Goal: Task Accomplishment & Management: Use online tool/utility

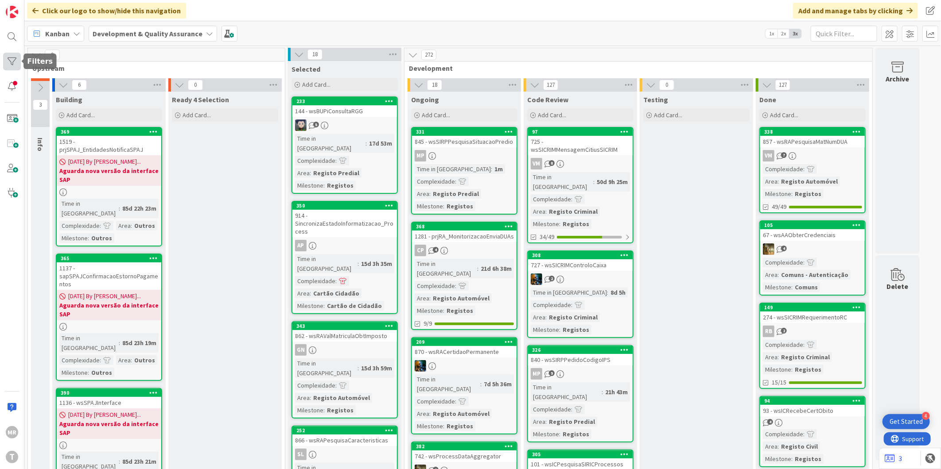
click at [12, 67] on div at bounding box center [12, 62] width 18 height 18
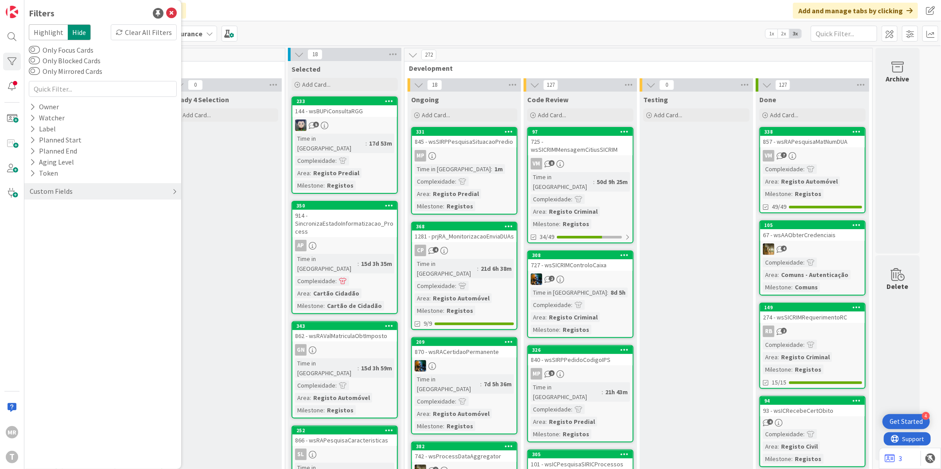
click at [32, 188] on div "Custom Fields" at bounding box center [51, 191] width 45 height 11
click at [32, 206] on icon at bounding box center [33, 210] width 6 height 8
click at [60, 245] on span "Medium" at bounding box center [59, 246] width 35 height 12
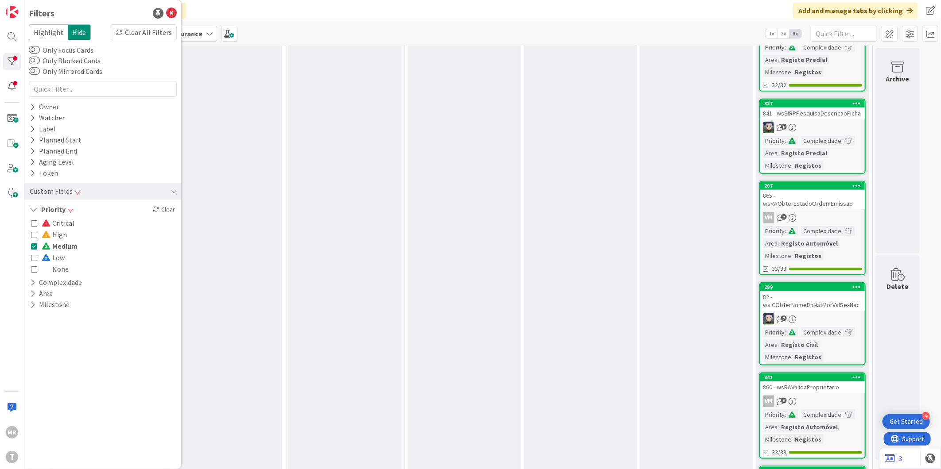
scroll to position [596, 0]
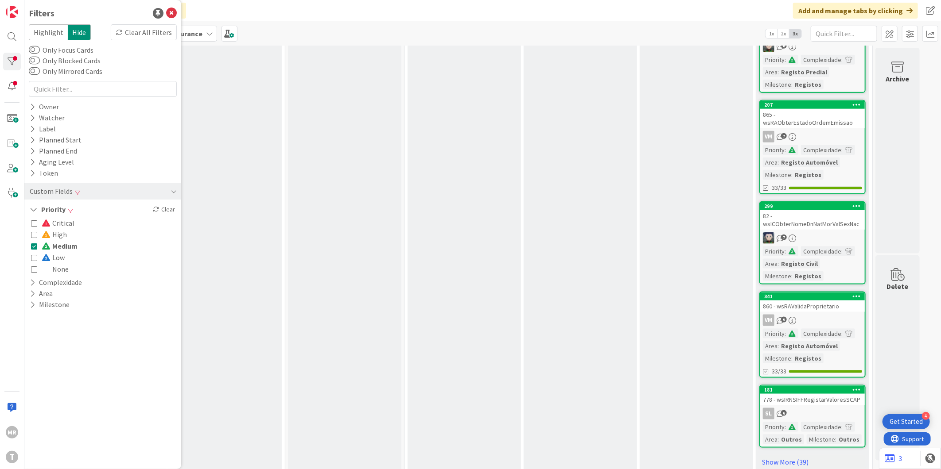
click at [54, 221] on span "Critical" at bounding box center [58, 223] width 33 height 12
click at [73, 248] on span "Medium" at bounding box center [60, 246] width 36 height 12
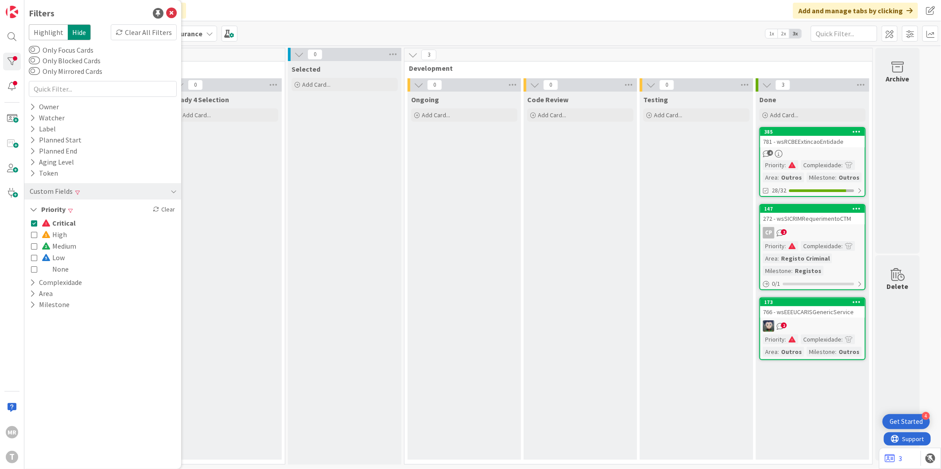
scroll to position [0, 0]
click at [51, 226] on span at bounding box center [47, 223] width 11 height 7
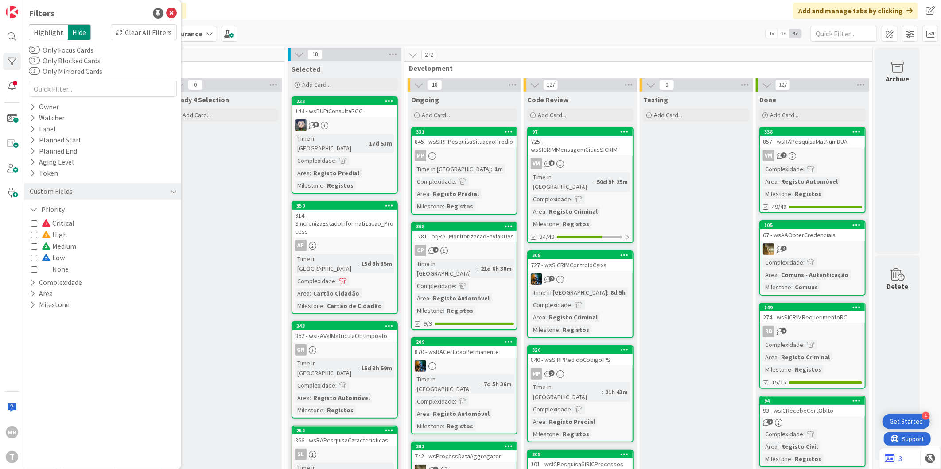
click at [52, 233] on span "High" at bounding box center [54, 235] width 25 height 12
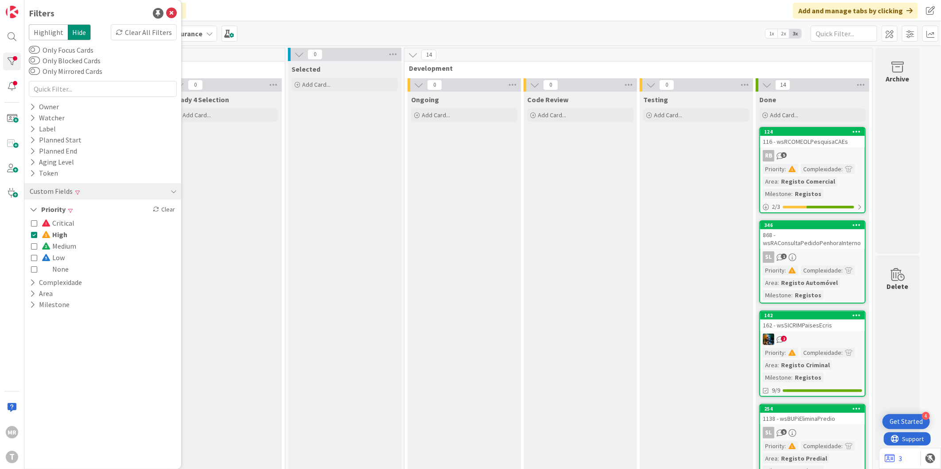
click at [52, 233] on span "High" at bounding box center [55, 235] width 26 height 12
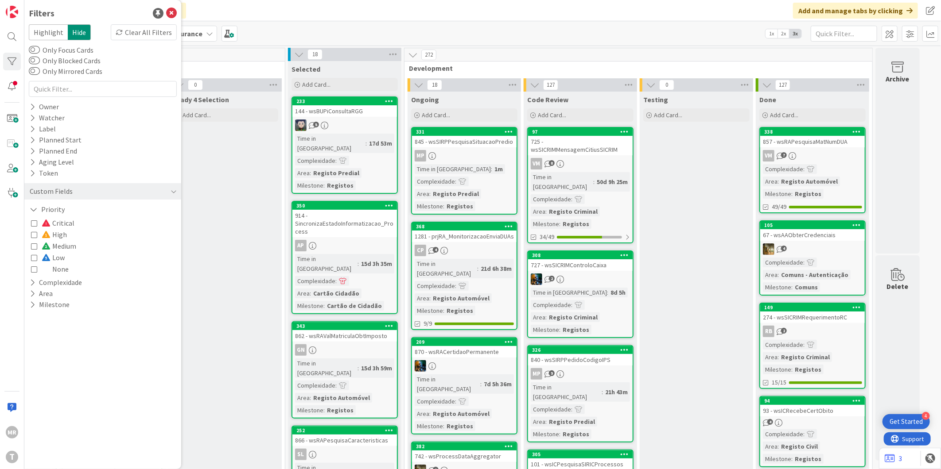
click at [60, 245] on span "Medium" at bounding box center [59, 246] width 35 height 12
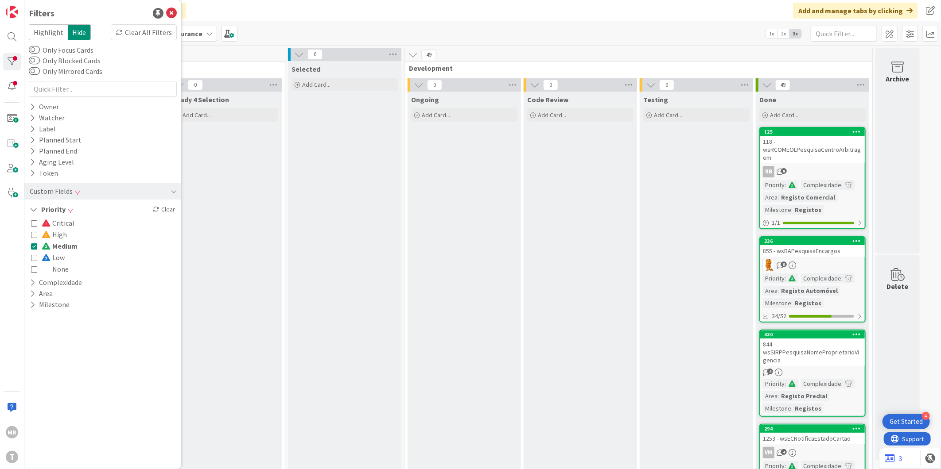
click at [60, 245] on span "Medium" at bounding box center [60, 246] width 36 height 12
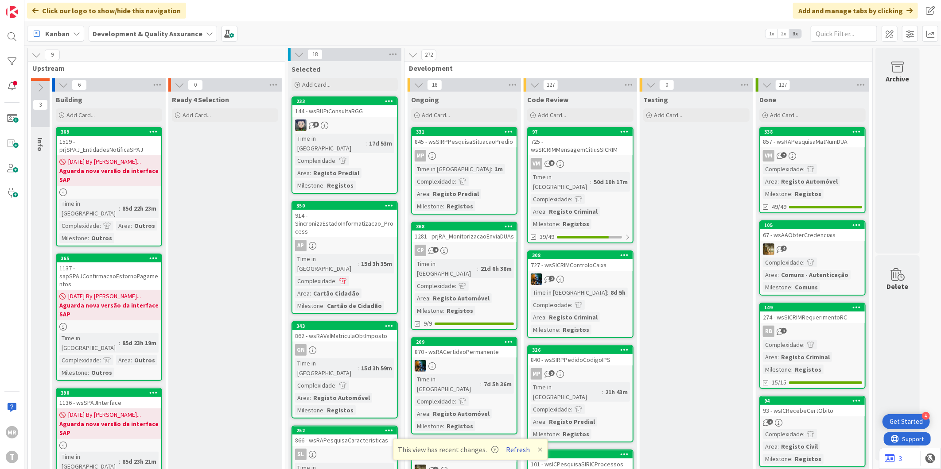
click at [525, 448] on button "Refresh" at bounding box center [518, 450] width 30 height 12
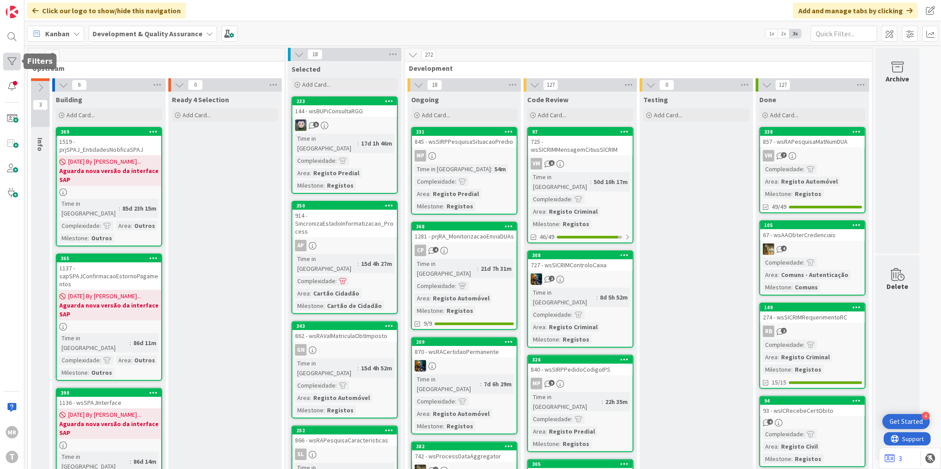
click at [15, 60] on div at bounding box center [12, 62] width 18 height 18
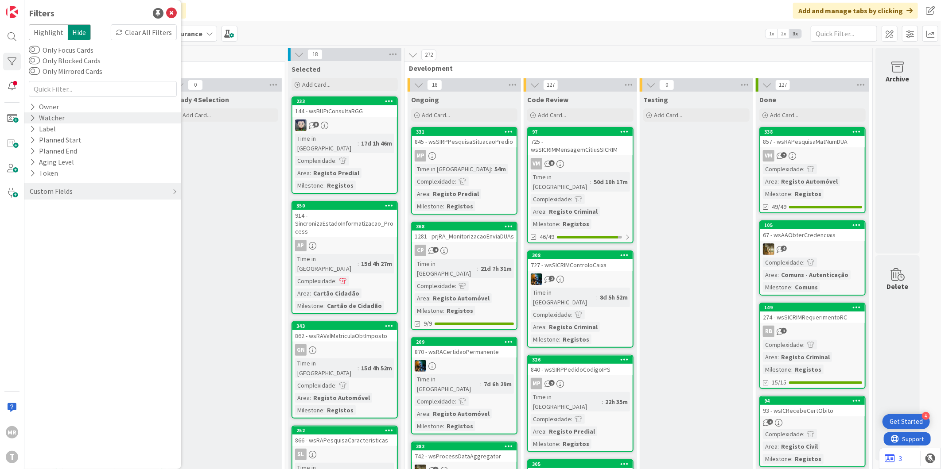
click at [32, 116] on icon at bounding box center [33, 118] width 6 height 8
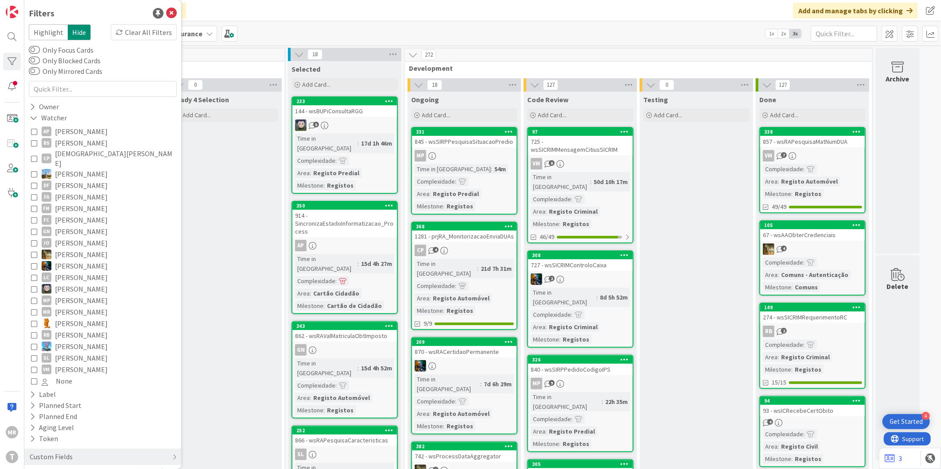
click at [64, 318] on span "[PERSON_NAME]" at bounding box center [81, 324] width 53 height 12
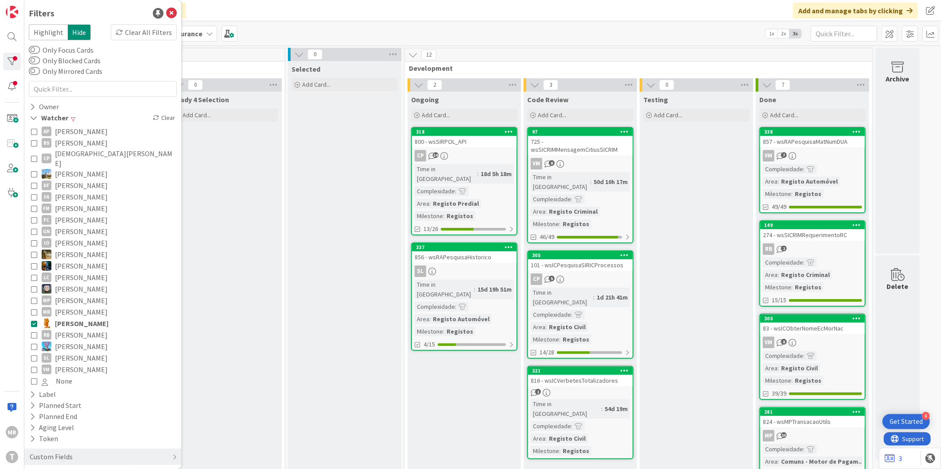
click at [64, 318] on span "[PERSON_NAME]" at bounding box center [82, 324] width 54 height 12
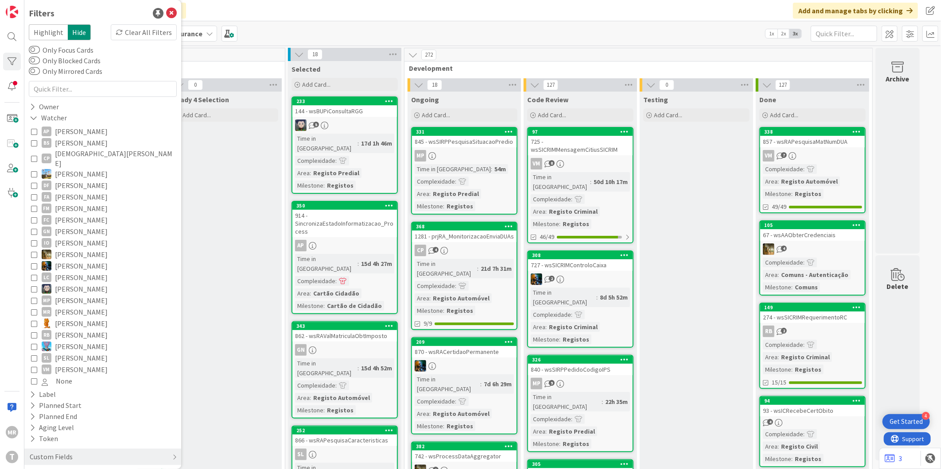
click at [81, 203] on span "[PERSON_NAME]" at bounding box center [81, 209] width 53 height 12
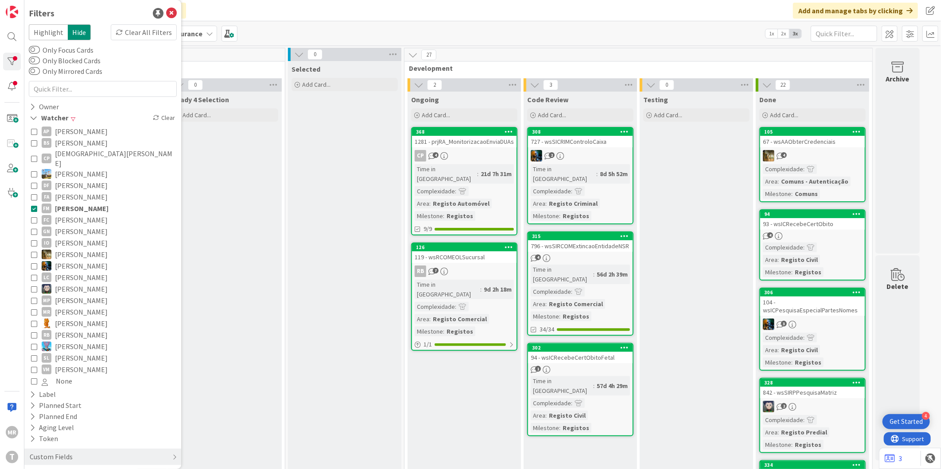
click at [81, 203] on span "[PERSON_NAME]" at bounding box center [82, 209] width 54 height 12
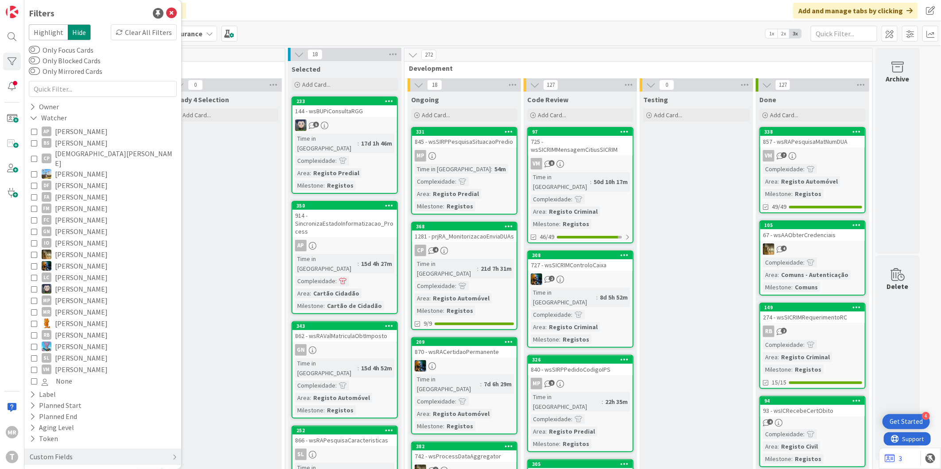
click at [87, 127] on span "[PERSON_NAME]" at bounding box center [81, 132] width 53 height 12
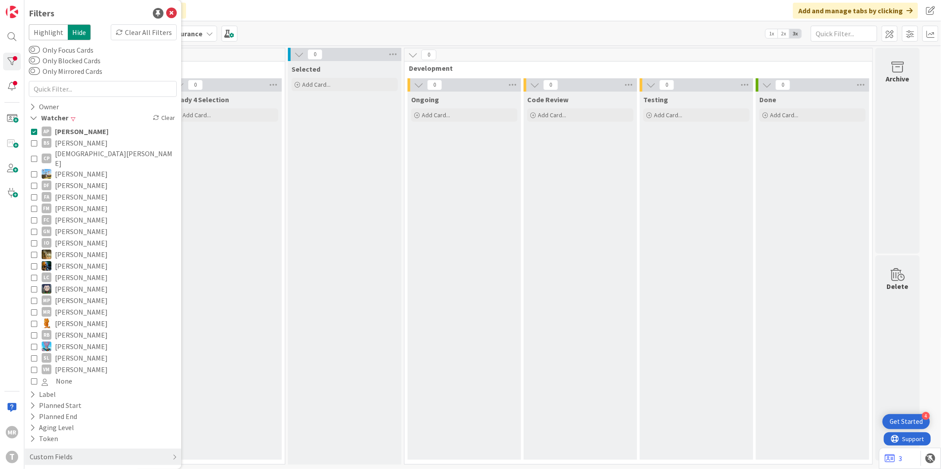
click at [87, 127] on span "[PERSON_NAME]" at bounding box center [82, 132] width 54 height 12
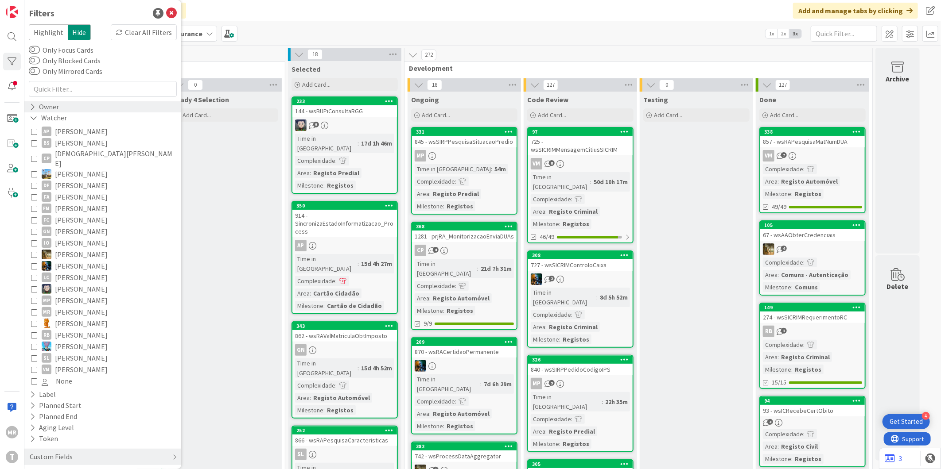
click at [32, 105] on icon at bounding box center [33, 107] width 6 height 8
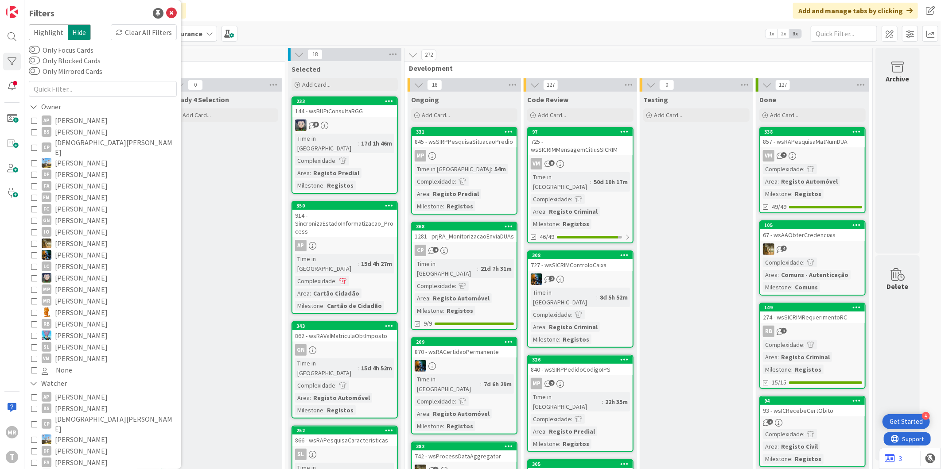
click at [69, 121] on span "[PERSON_NAME]" at bounding box center [81, 121] width 53 height 12
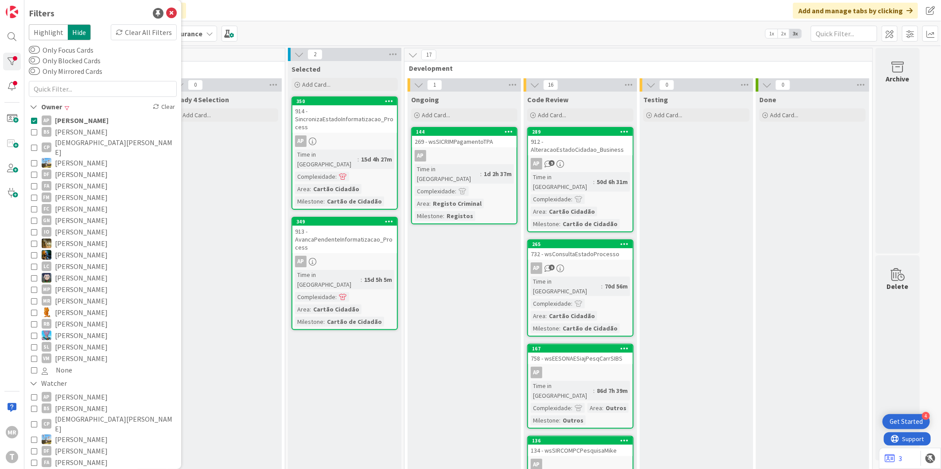
click at [77, 131] on span "[PERSON_NAME]" at bounding box center [81, 132] width 53 height 12
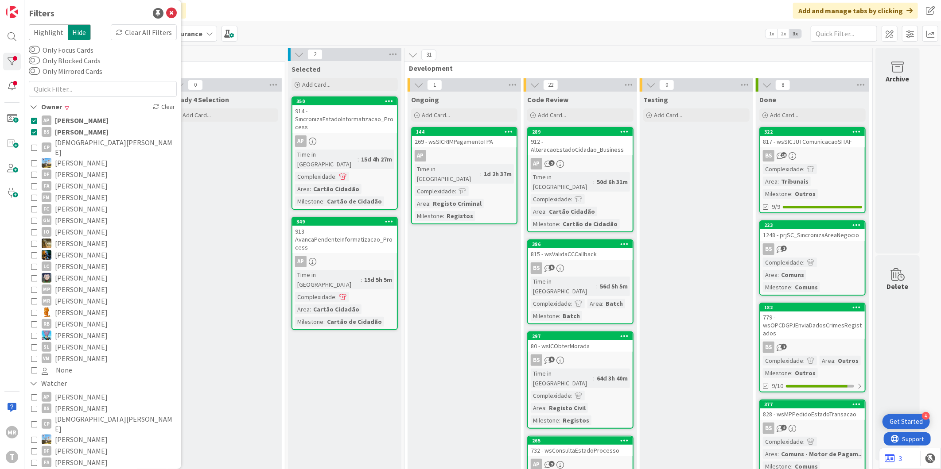
click at [81, 140] on span "[DEMOGRAPHIC_DATA][PERSON_NAME]" at bounding box center [115, 147] width 120 height 19
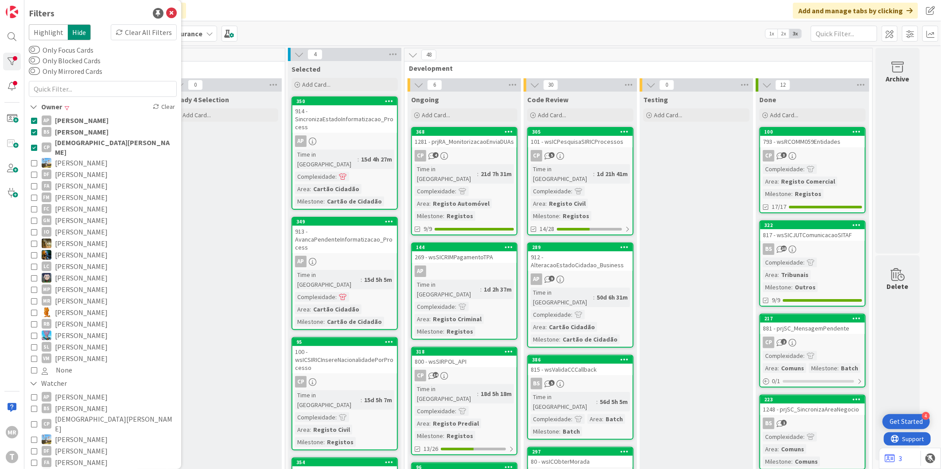
click at [80, 115] on span "[PERSON_NAME]" at bounding box center [82, 121] width 54 height 12
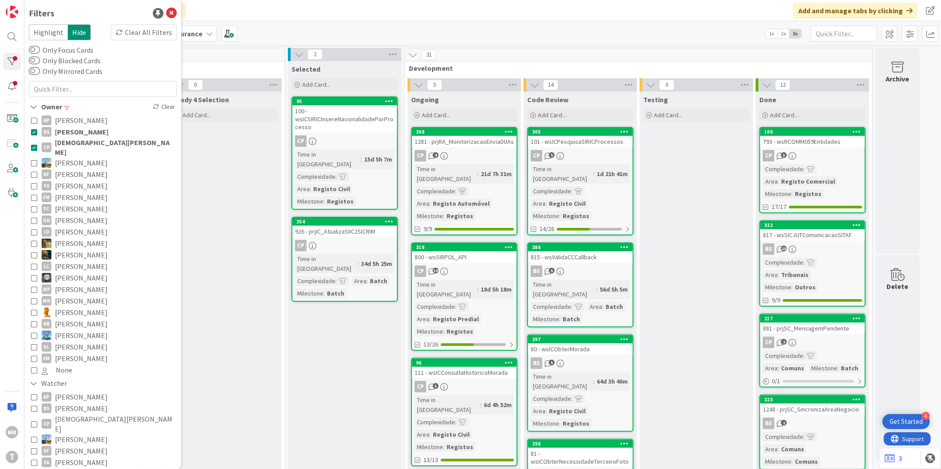
click at [79, 126] on span "[PERSON_NAME]" at bounding box center [82, 132] width 54 height 12
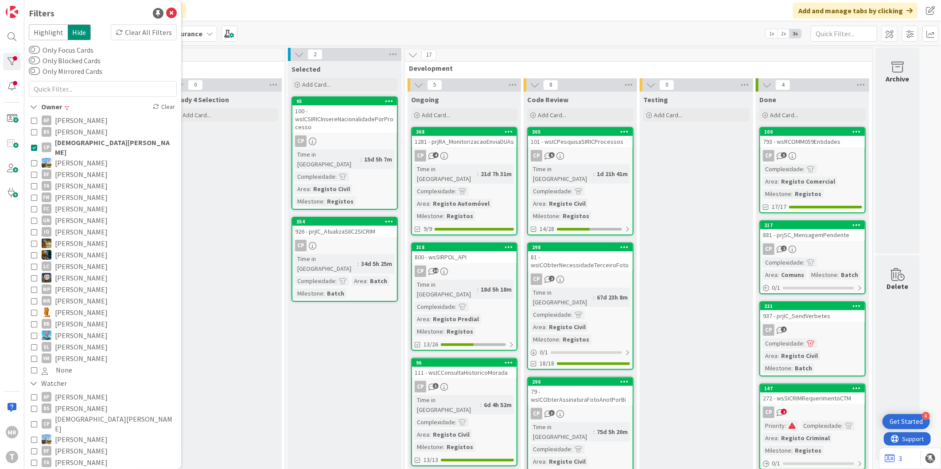
click at [73, 180] on span "[PERSON_NAME]" at bounding box center [81, 186] width 53 height 12
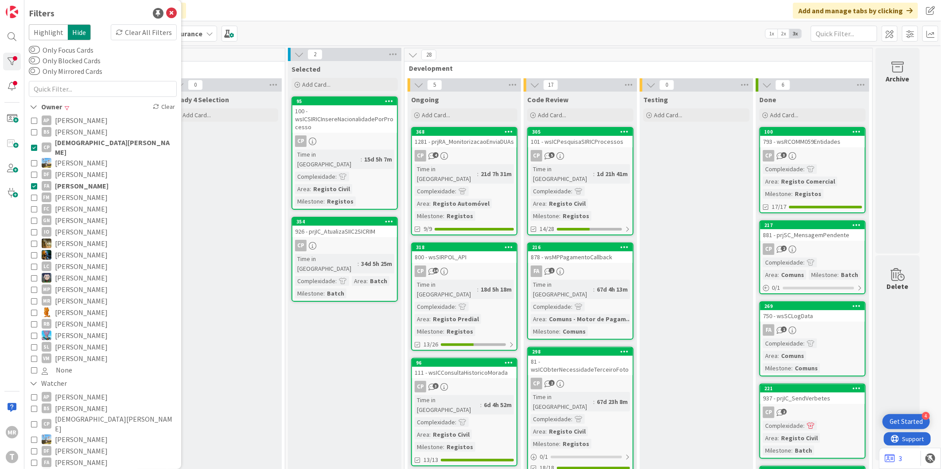
click at [76, 143] on span "Cristiano Pires" at bounding box center [115, 147] width 120 height 19
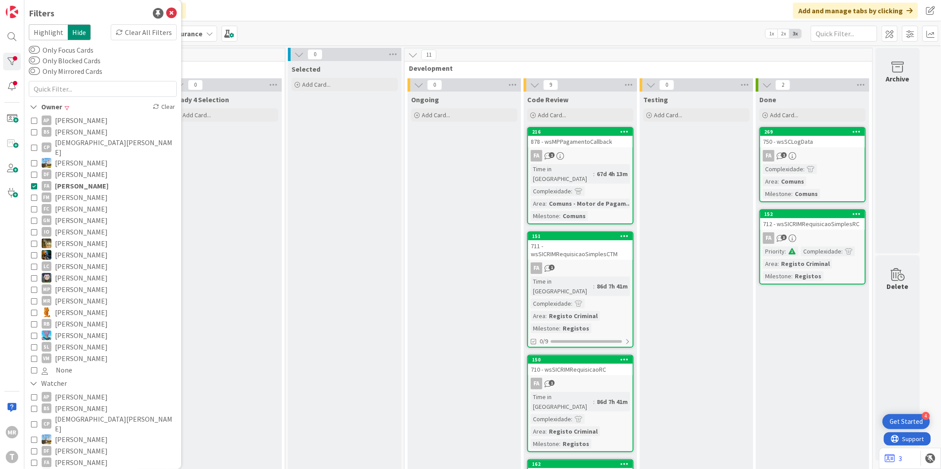
click at [79, 192] on span "Fillipe Moreira" at bounding box center [81, 198] width 53 height 12
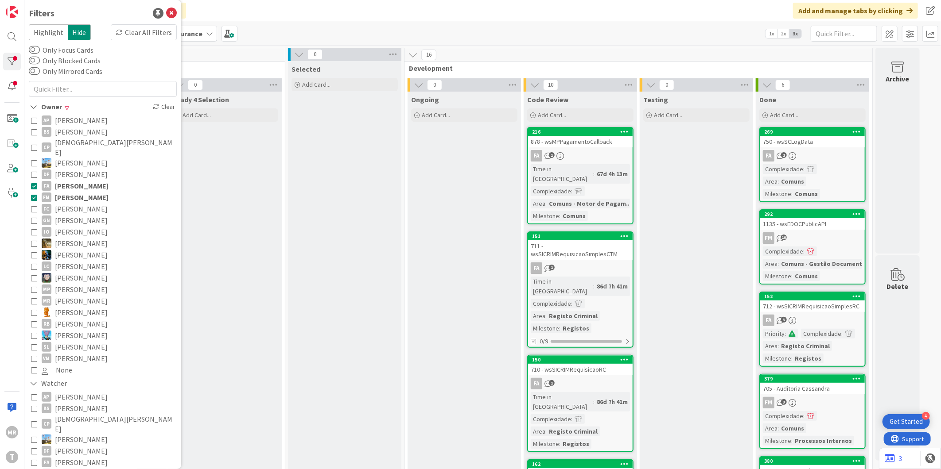
click at [81, 180] on span "Felipe Abreu" at bounding box center [82, 186] width 54 height 12
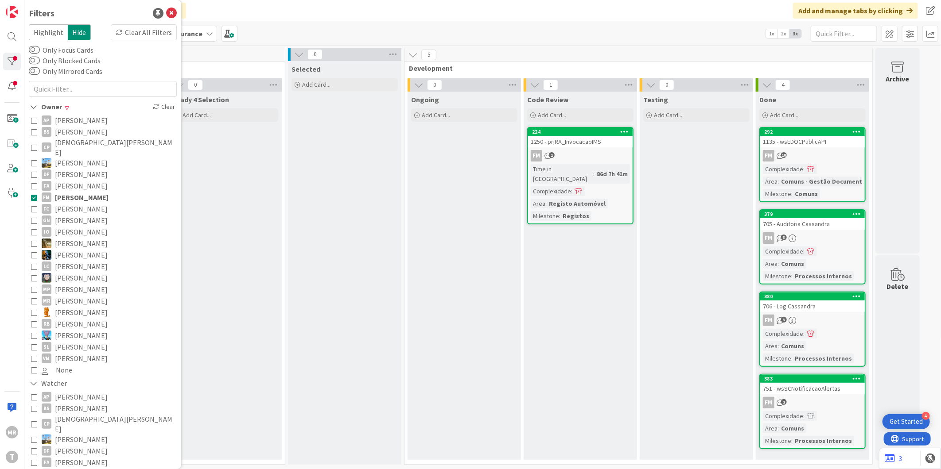
click at [82, 203] on span "Francisco Carreira" at bounding box center [81, 209] width 53 height 12
click at [82, 192] on span "Fillipe Moreira" at bounding box center [82, 198] width 54 height 12
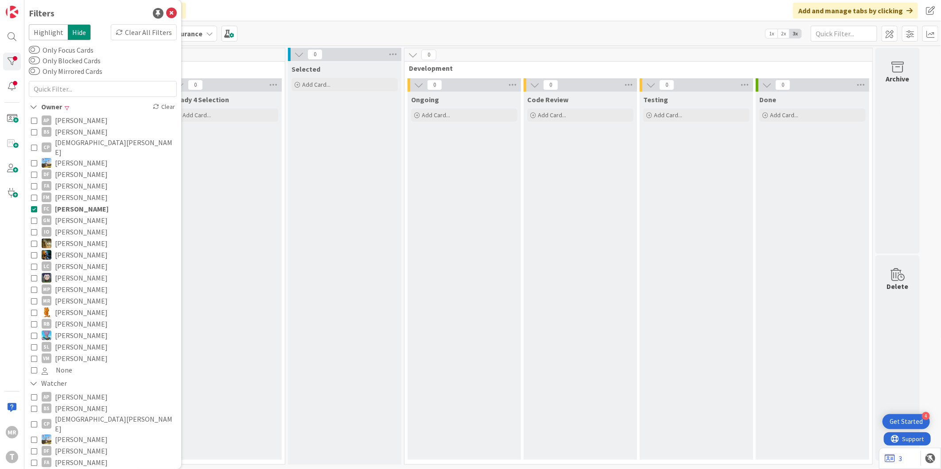
click at [82, 215] on span "Guilherme Nissiuti" at bounding box center [81, 221] width 53 height 12
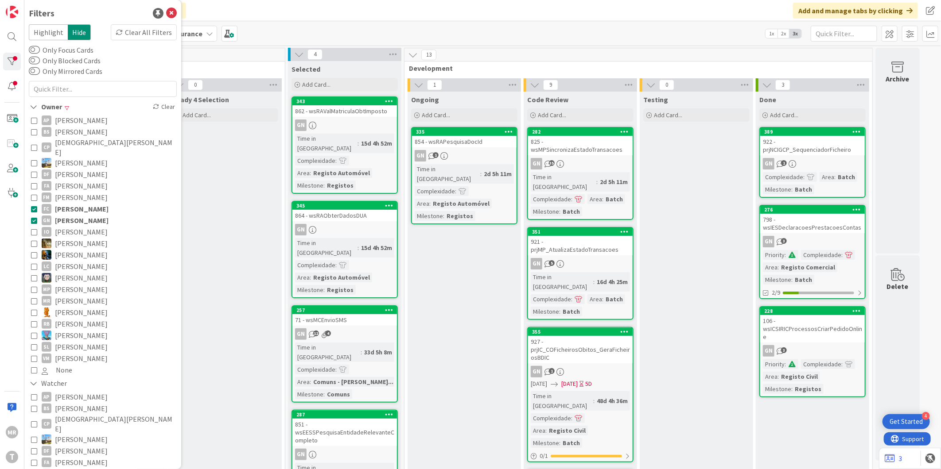
click at [82, 203] on span "Francisco Carreira" at bounding box center [82, 209] width 54 height 12
click at [82, 238] on span "João Carreiras" at bounding box center [81, 244] width 53 height 12
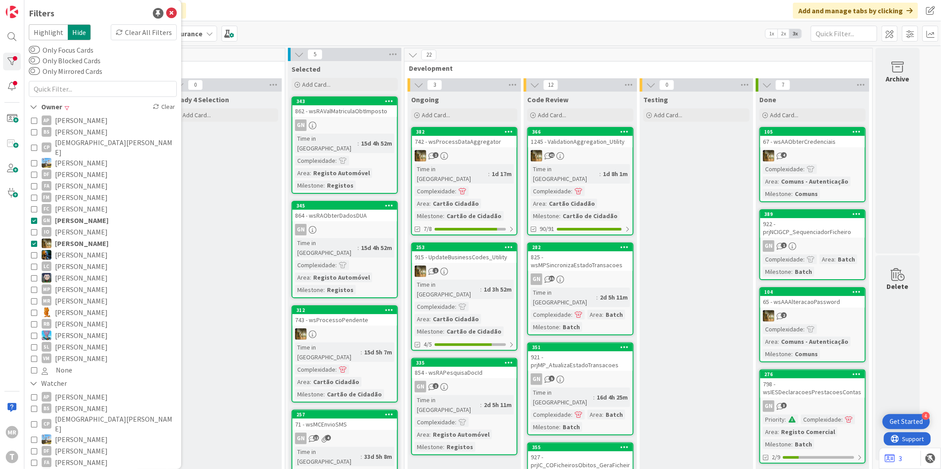
click at [82, 215] on span "Guilherme Nissiuti" at bounding box center [82, 221] width 54 height 12
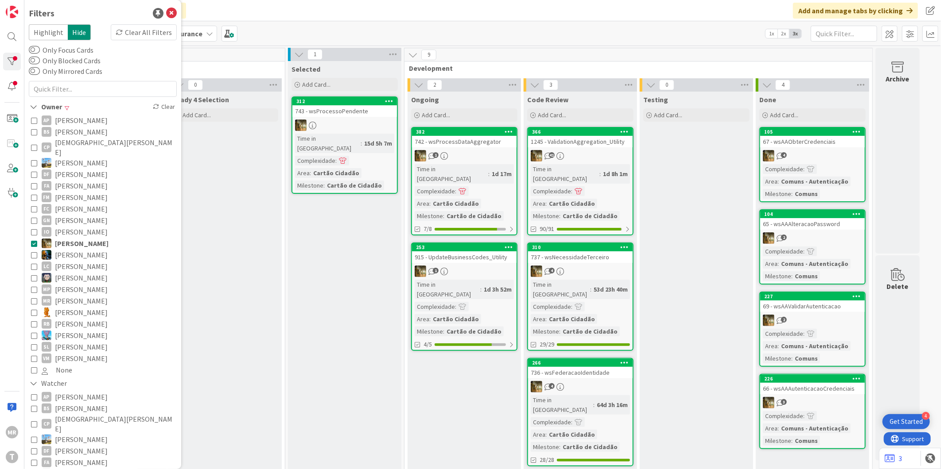
click at [86, 249] on span "João Carvalho" at bounding box center [81, 255] width 53 height 12
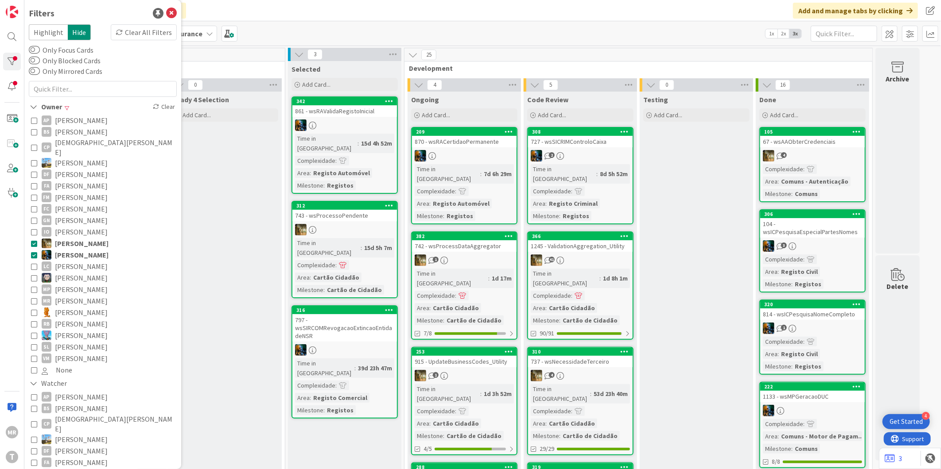
click at [86, 238] on span "João Carreiras" at bounding box center [82, 244] width 54 height 12
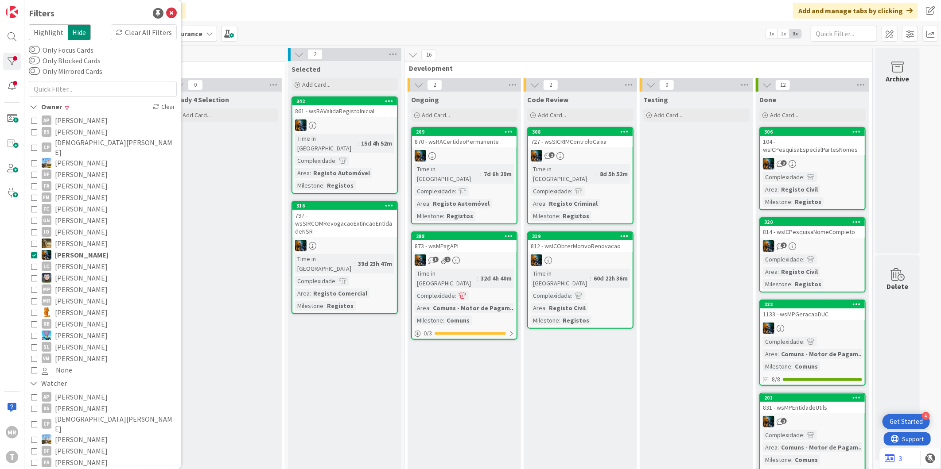
click at [82, 272] on span "Lucas Spengler" at bounding box center [81, 278] width 53 height 12
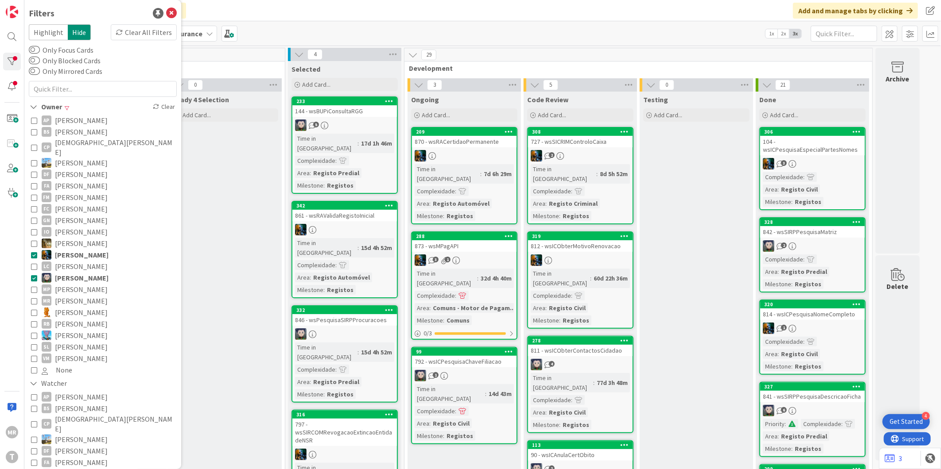
click at [82, 249] on span "João Carvalho" at bounding box center [82, 255] width 54 height 12
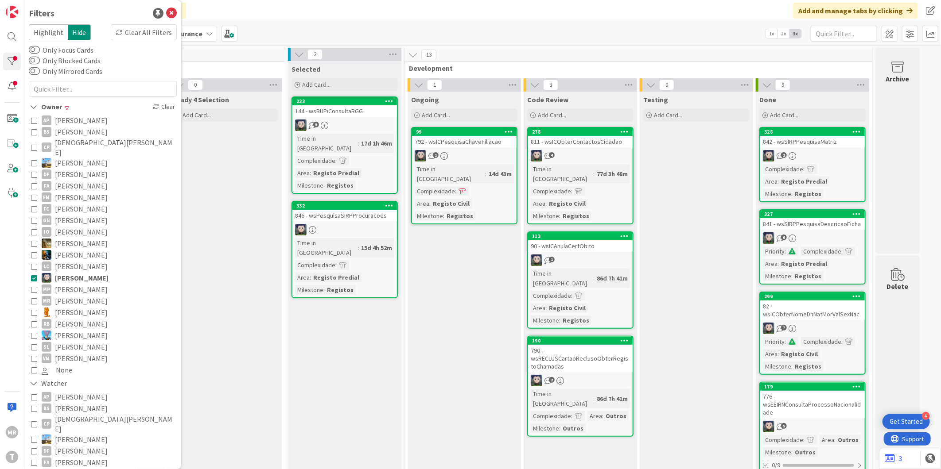
click at [76, 284] on span "Miguel Pinto" at bounding box center [81, 290] width 53 height 12
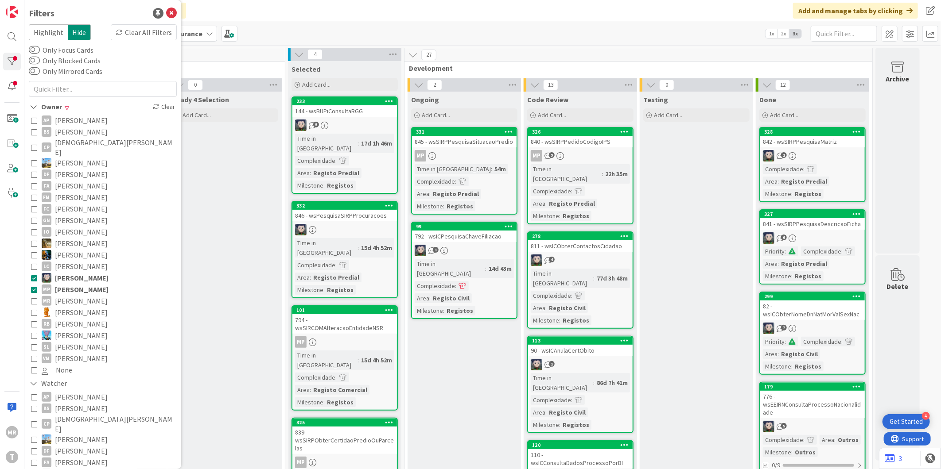
click at [75, 272] on span "Lucas Spengler" at bounding box center [82, 278] width 54 height 12
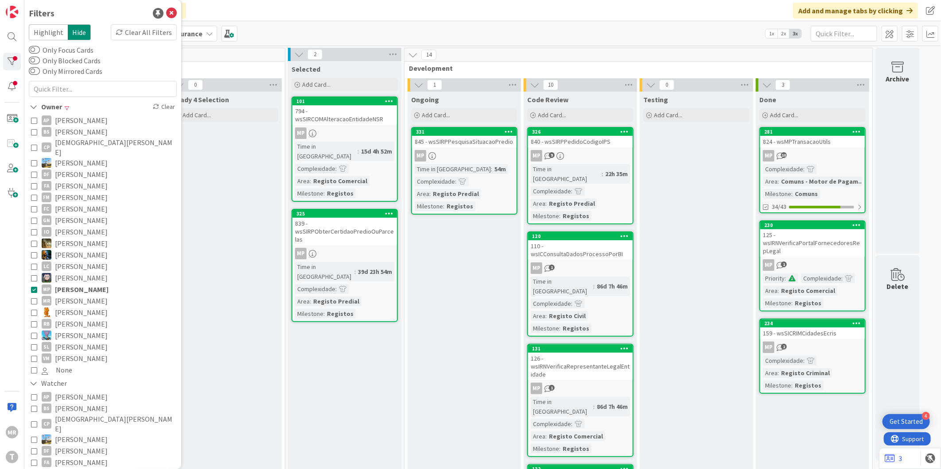
click at [74, 307] on span "Rafael Lima" at bounding box center [81, 313] width 53 height 12
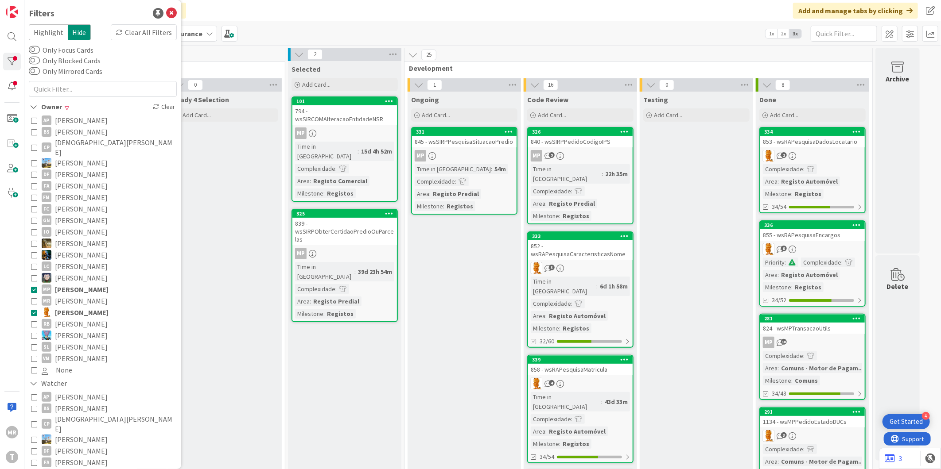
click at [73, 284] on span "Miguel Pinto" at bounding box center [82, 290] width 54 height 12
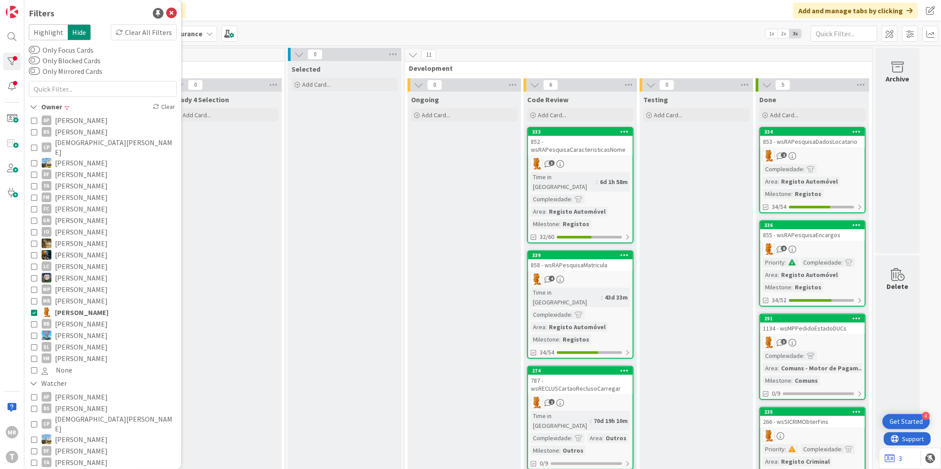
click at [71, 330] on span "Sergio Figueriedo" at bounding box center [81, 336] width 53 height 12
click at [72, 307] on span "Rafael Lima" at bounding box center [82, 313] width 54 height 12
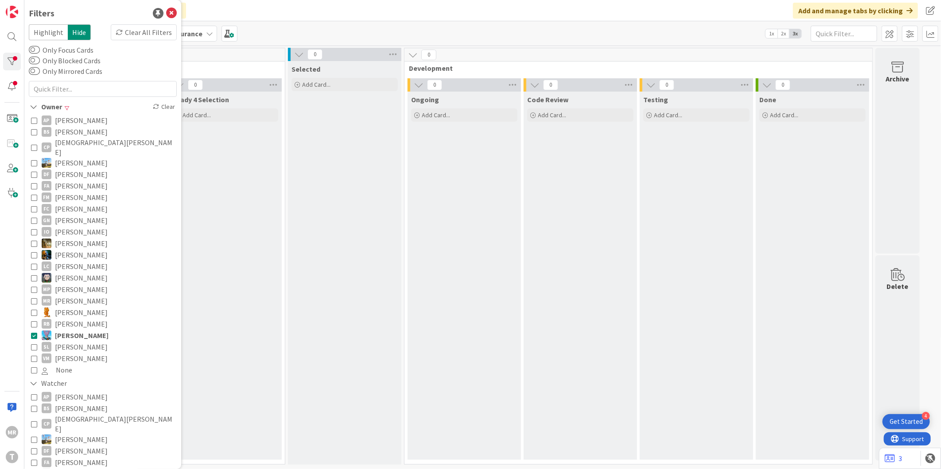
click at [71, 318] on span "Renato Barros" at bounding box center [81, 324] width 53 height 12
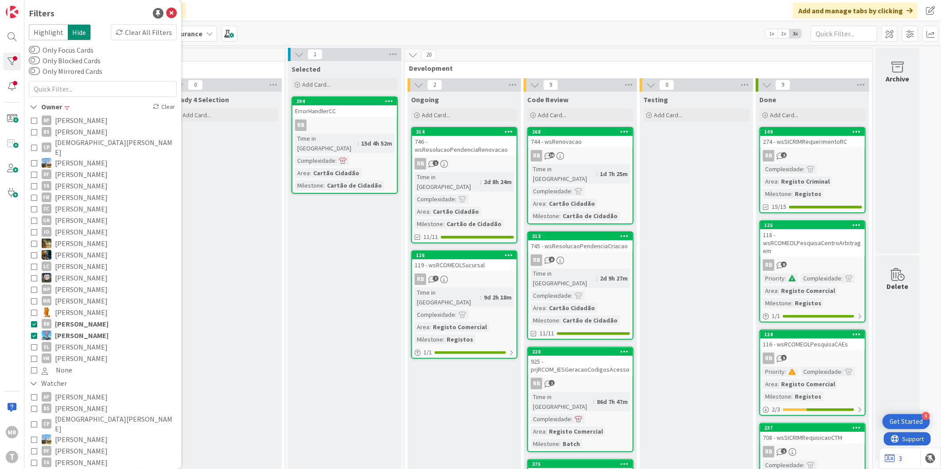
click at [71, 330] on span "Sergio Figueriedo" at bounding box center [82, 336] width 54 height 12
click at [71, 341] on span "Simão Lourenço" at bounding box center [81, 347] width 53 height 12
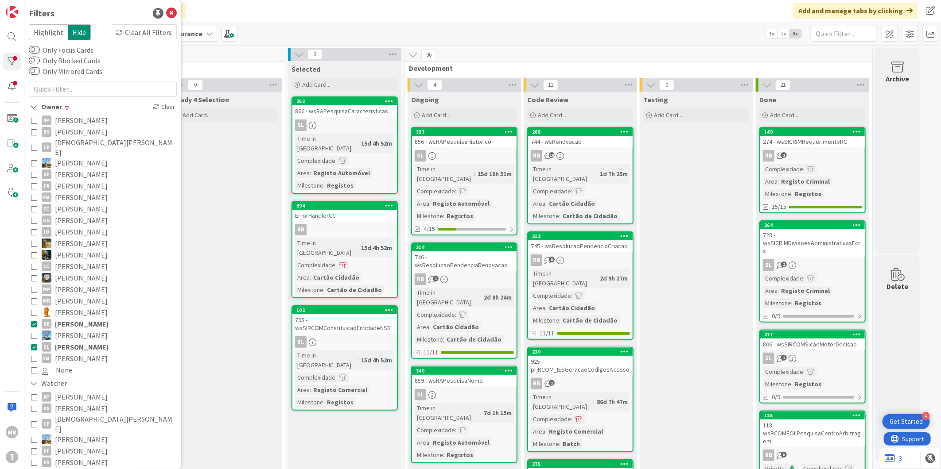
click at [74, 318] on span "Renato Barros" at bounding box center [82, 324] width 54 height 12
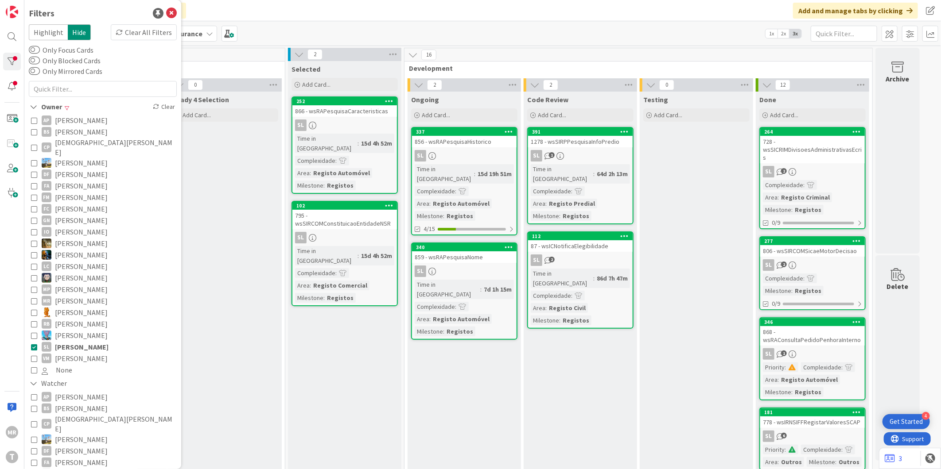
click at [71, 353] on span "Vitor Martins" at bounding box center [81, 359] width 53 height 12
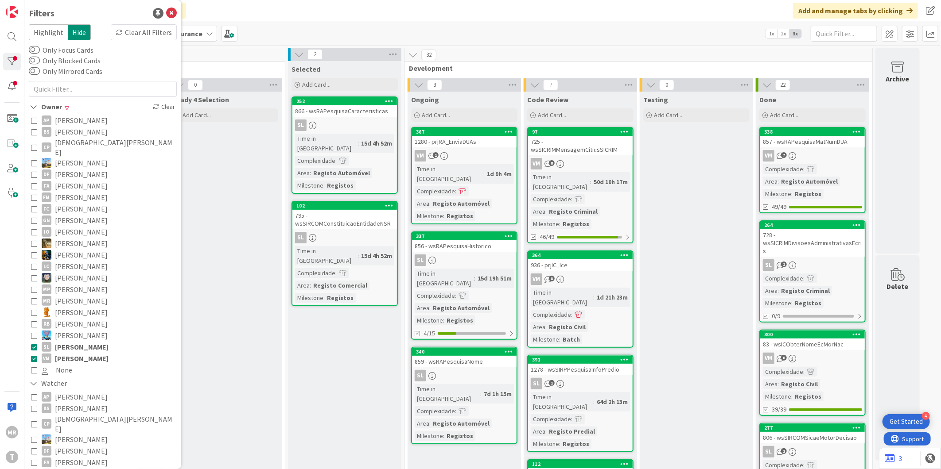
click at [78, 341] on span "Simão Lourenço" at bounding box center [82, 347] width 54 height 12
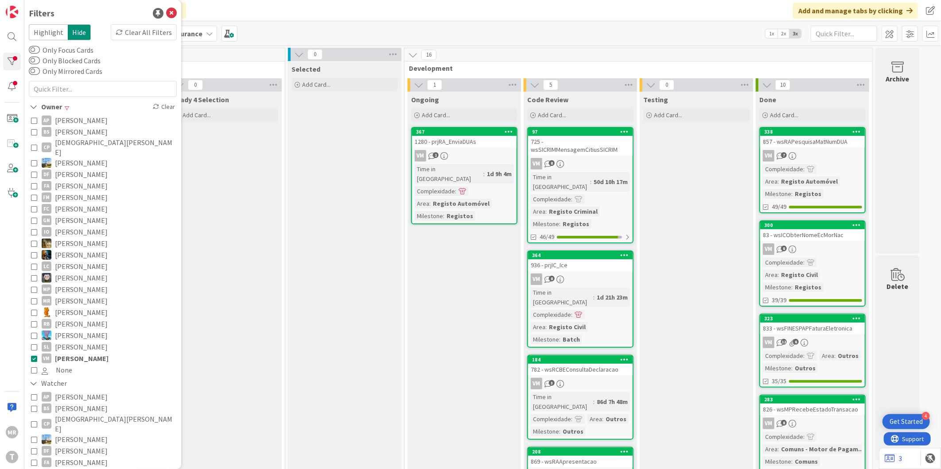
click at [78, 353] on span "Vitor Martins" at bounding box center [82, 359] width 54 height 12
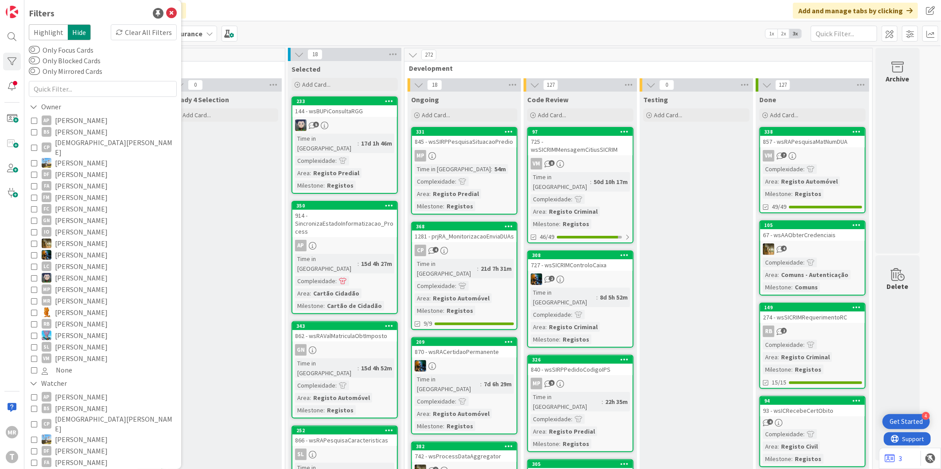
click at [78, 341] on span "Simão Lourenço" at bounding box center [81, 347] width 53 height 12
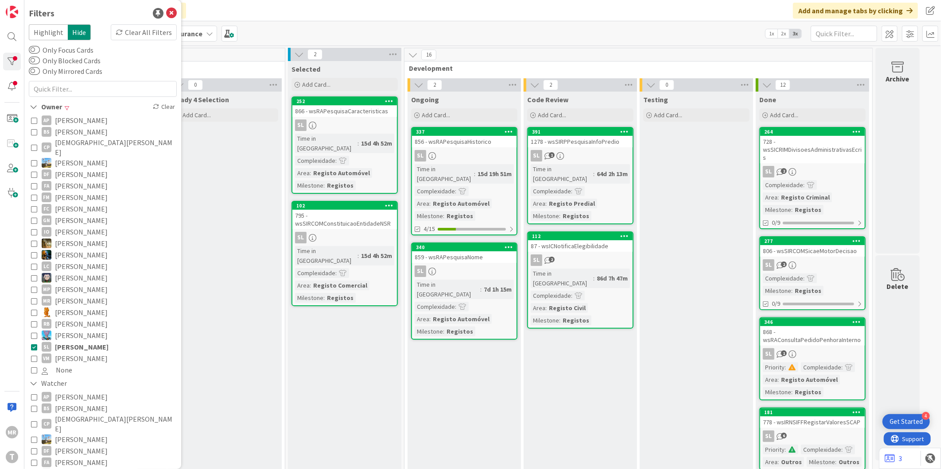
click at [78, 341] on span "Simão Lourenço" at bounding box center [82, 347] width 54 height 12
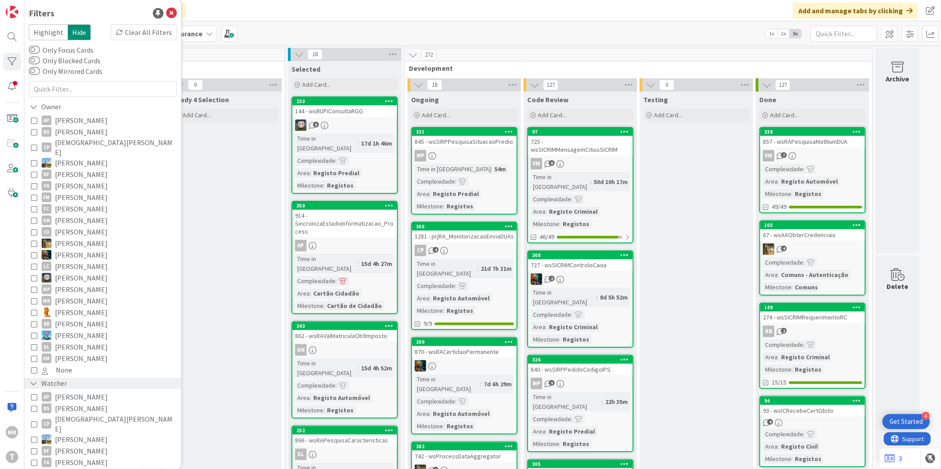
click at [28, 378] on div "Watcher" at bounding box center [102, 383] width 157 height 11
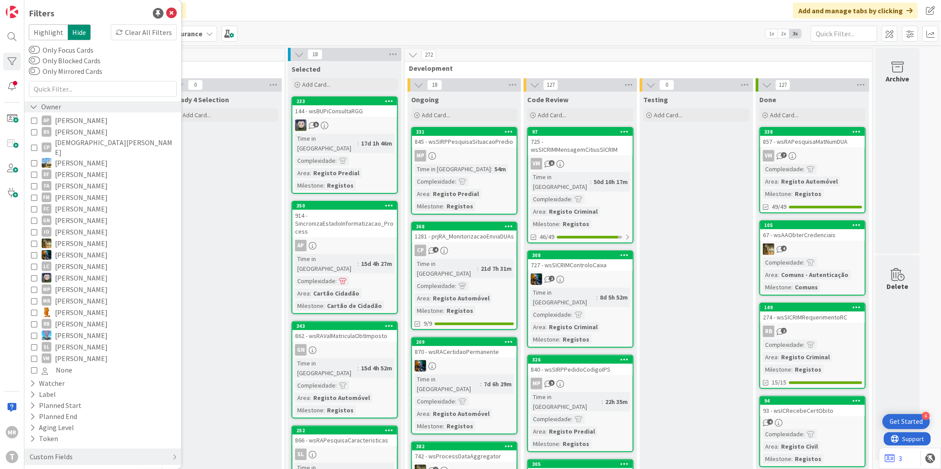
click at [32, 105] on icon at bounding box center [34, 107] width 8 height 8
